Goal: Transaction & Acquisition: Purchase product/service

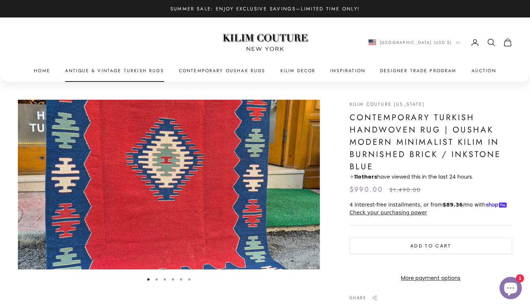
click at [110, 68] on link "Antique & Vintage Turkish Rugs" at bounding box center [114, 70] width 99 height 7
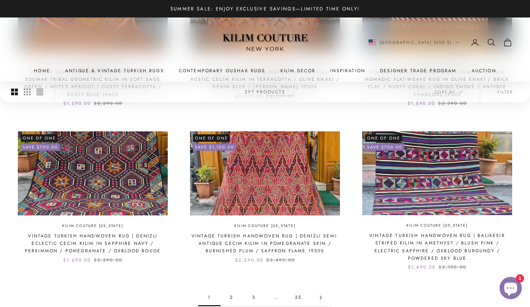
scroll to position [626, 0]
click at [490, 42] on icon "Secondary navigation" at bounding box center [491, 42] width 9 height 9
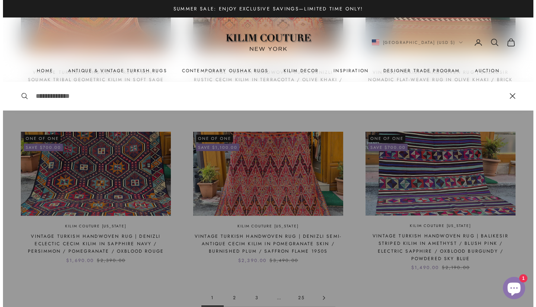
scroll to position [629, 0]
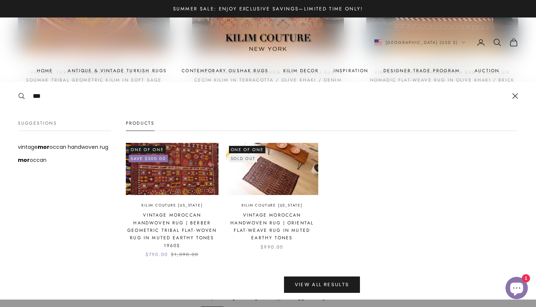
type input "***"
click at [184, 160] on img at bounding box center [172, 169] width 93 height 52
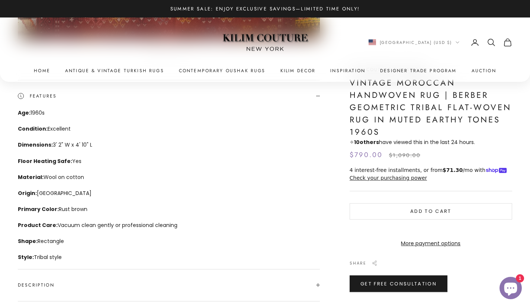
scroll to position [231, 0]
